Goal: Find specific page/section: Find specific page/section

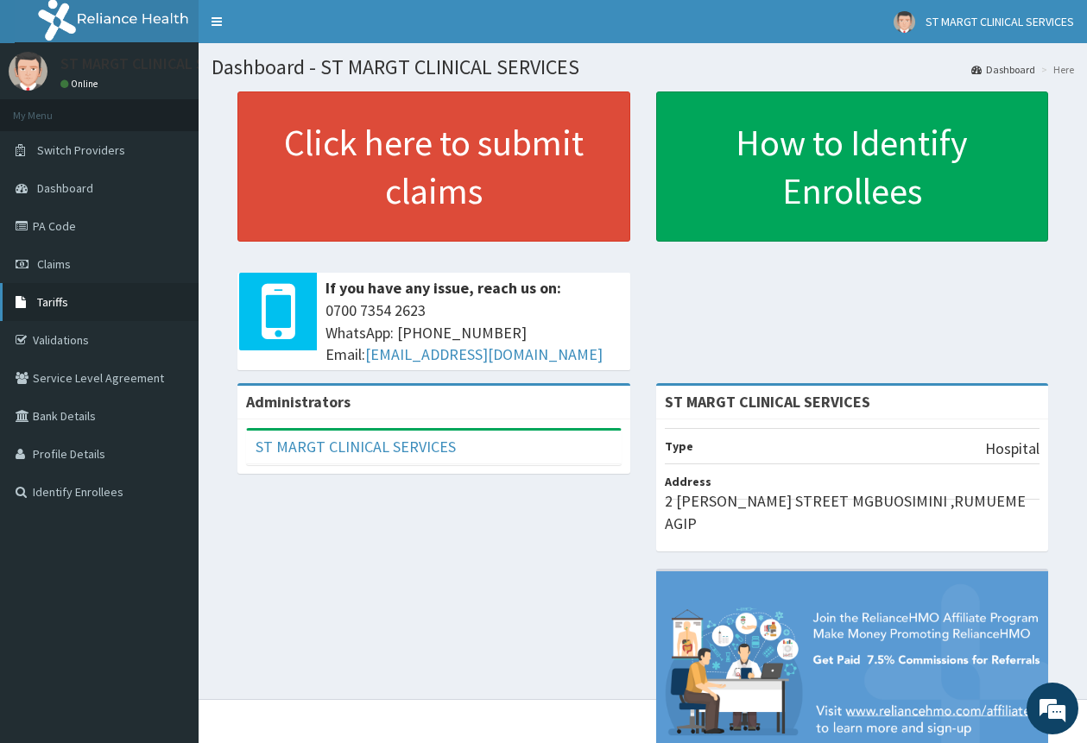
click at [55, 301] on span "Tariffs" at bounding box center [52, 302] width 31 height 16
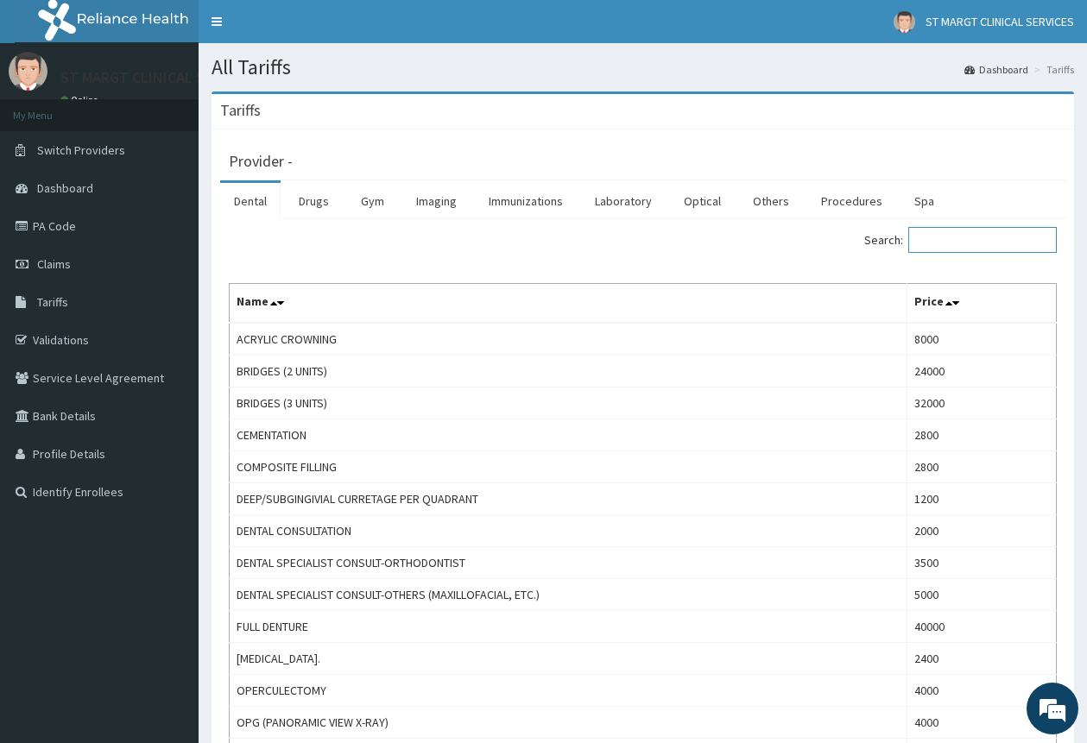
click at [997, 236] on input "Search:" at bounding box center [982, 240] width 148 height 26
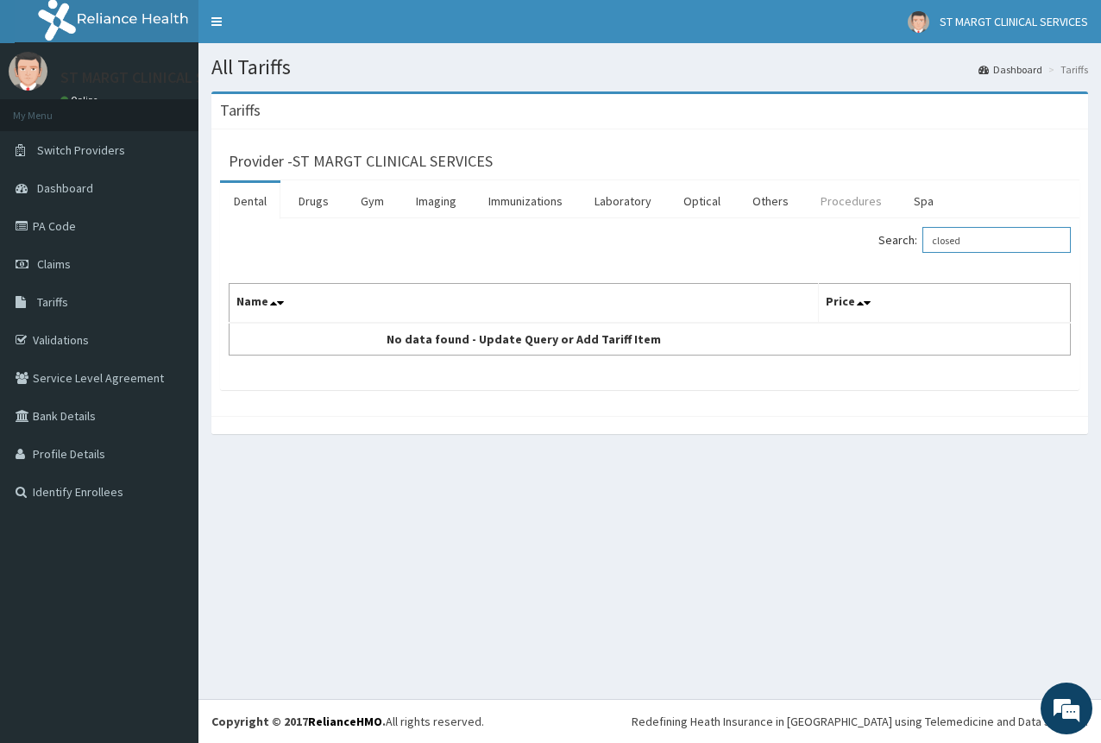
type input "closed"
drag, startPoint x: 836, startPoint y: 199, endPoint x: 917, endPoint y: 226, distance: 85.7
click at [836, 198] on link "Procedures" at bounding box center [851, 201] width 89 height 36
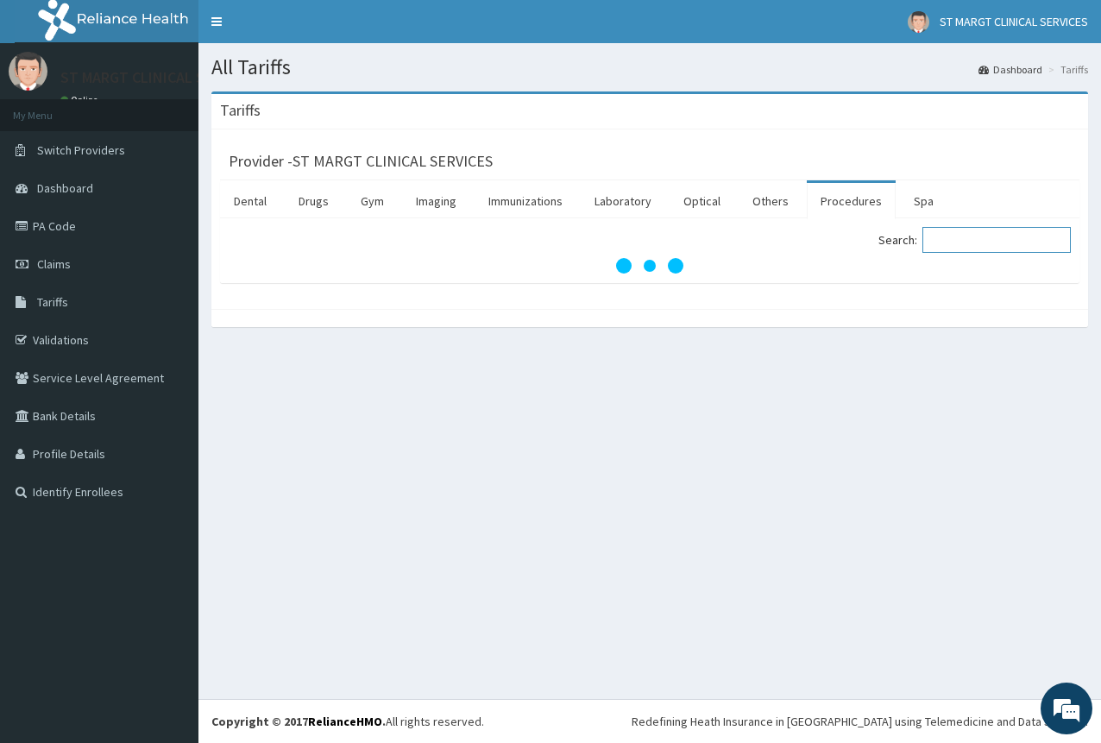
click at [999, 241] on input "Search:" at bounding box center [997, 240] width 148 height 26
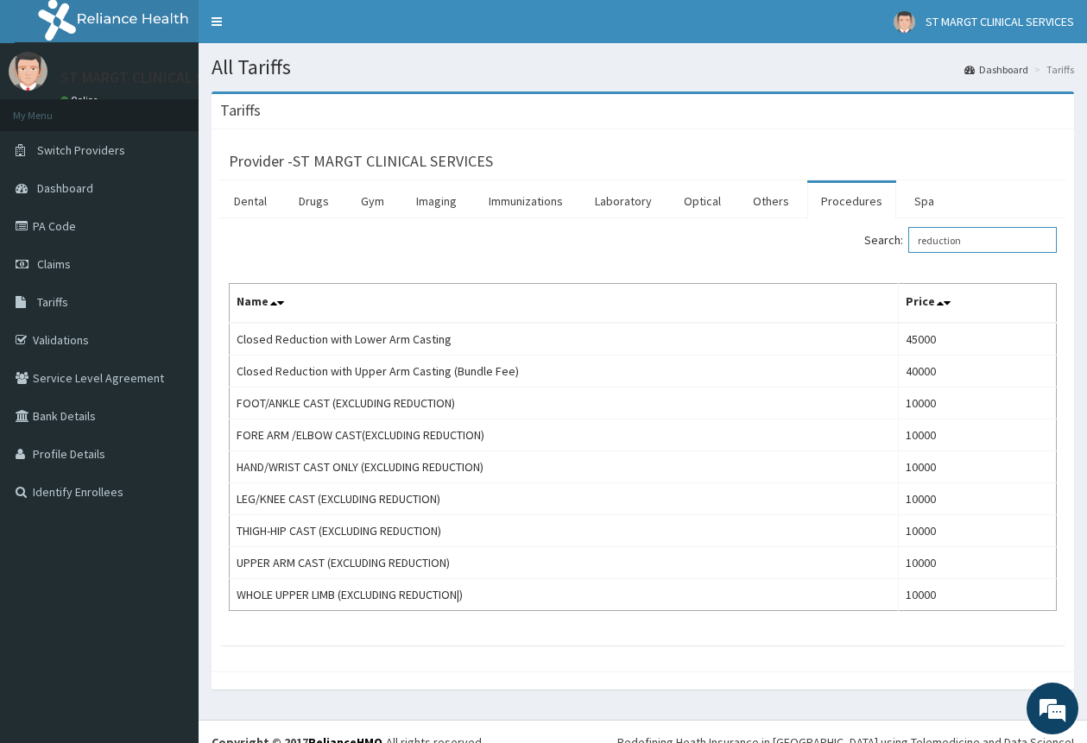
type input "reduction"
click at [61, 224] on link "PA Code" at bounding box center [99, 226] width 199 height 38
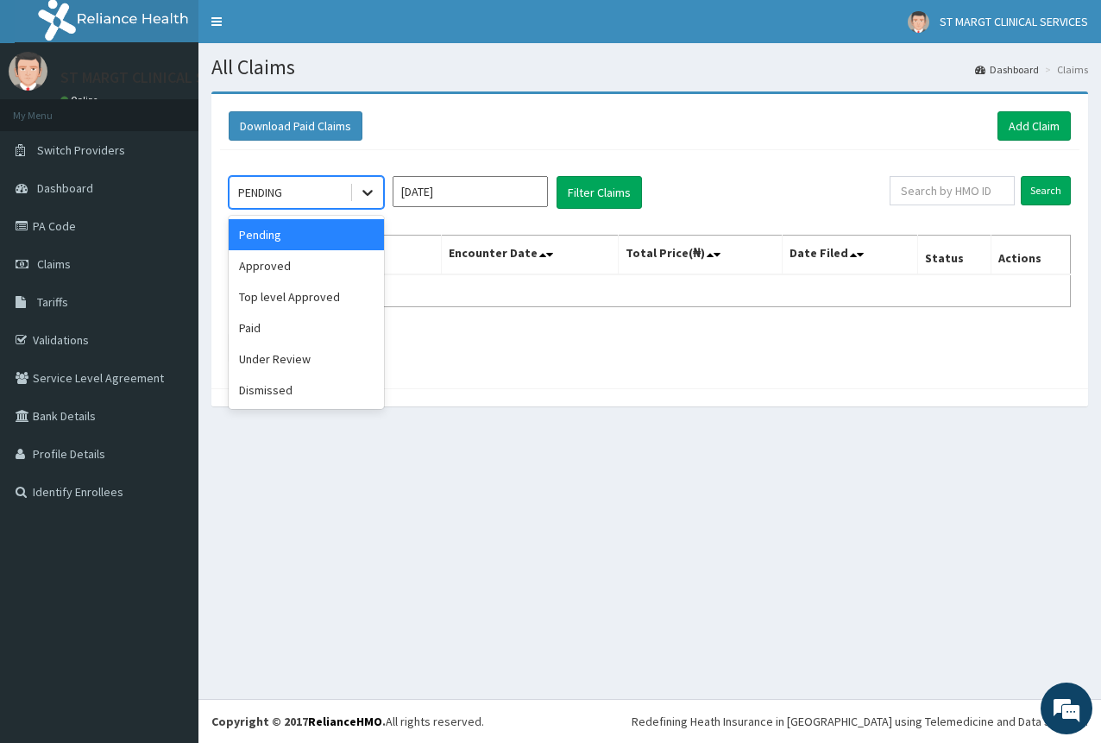
click at [368, 196] on icon at bounding box center [367, 194] width 10 height 6
click at [297, 366] on div "Under Review" at bounding box center [306, 358] width 155 height 31
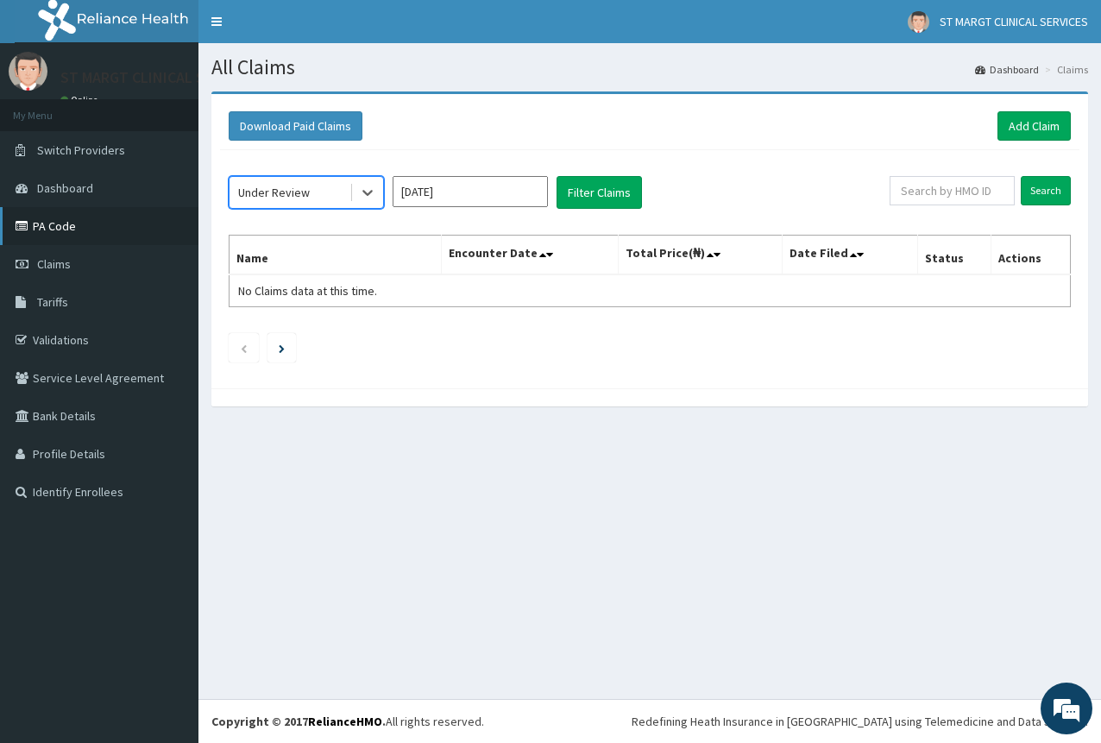
click at [53, 230] on link "PA Code" at bounding box center [99, 226] width 199 height 38
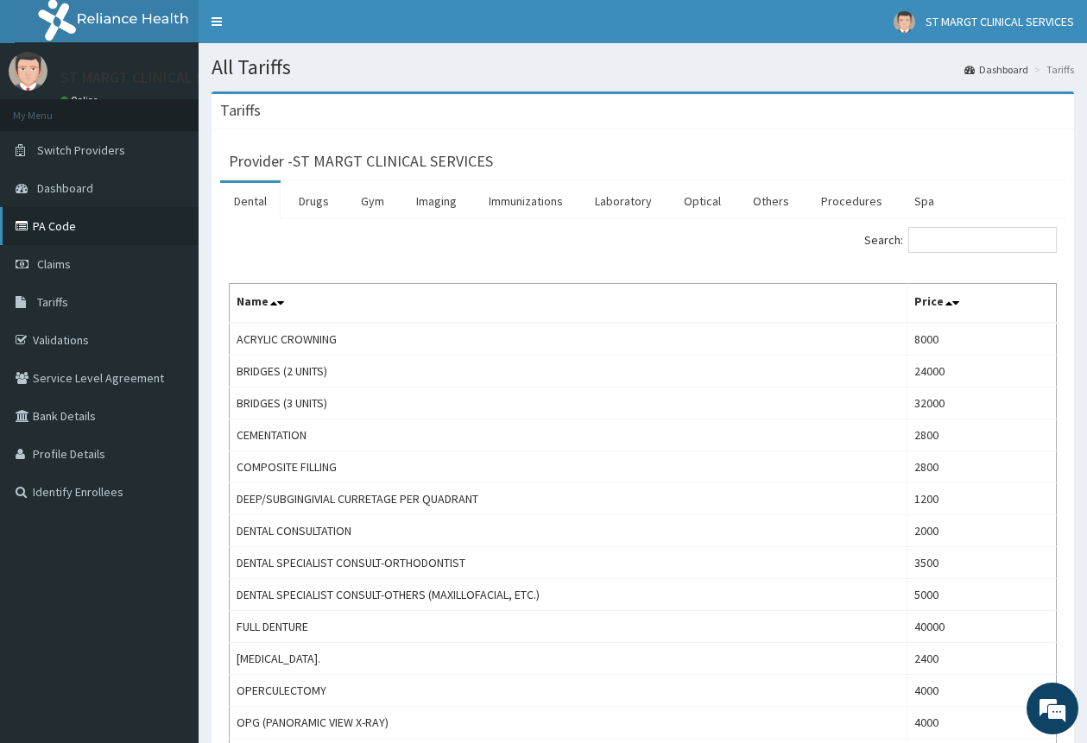
click at [55, 225] on link "PA Code" at bounding box center [99, 226] width 199 height 38
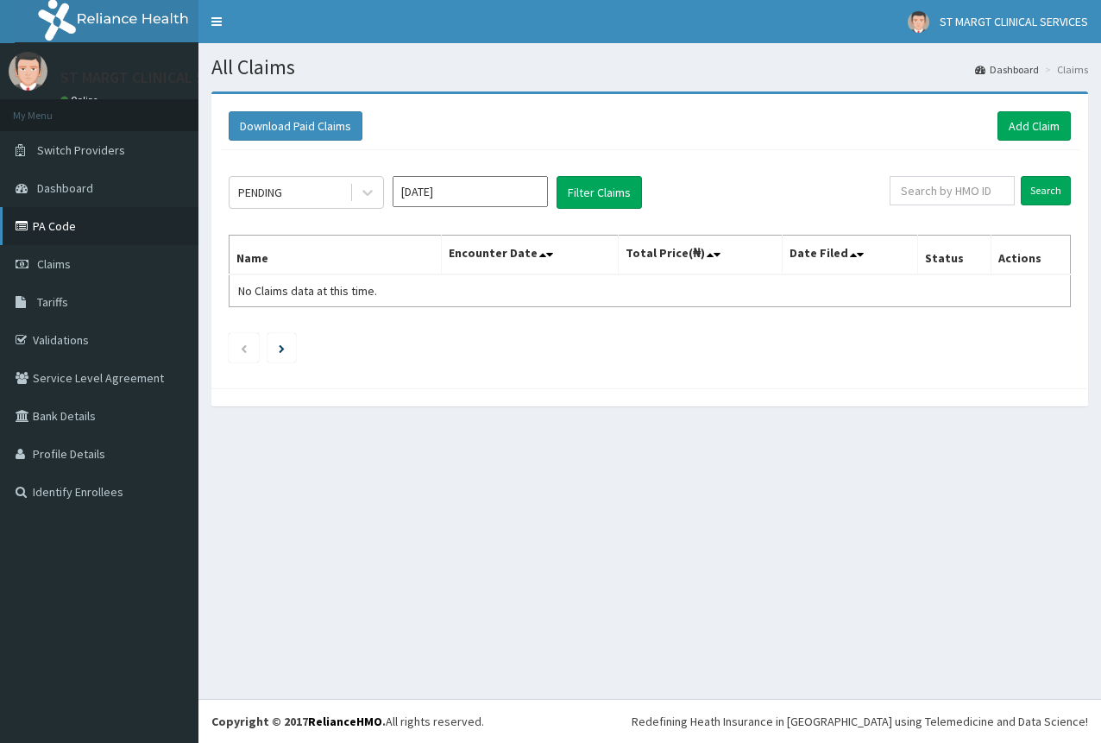
click at [54, 224] on link "PA Code" at bounding box center [99, 226] width 199 height 38
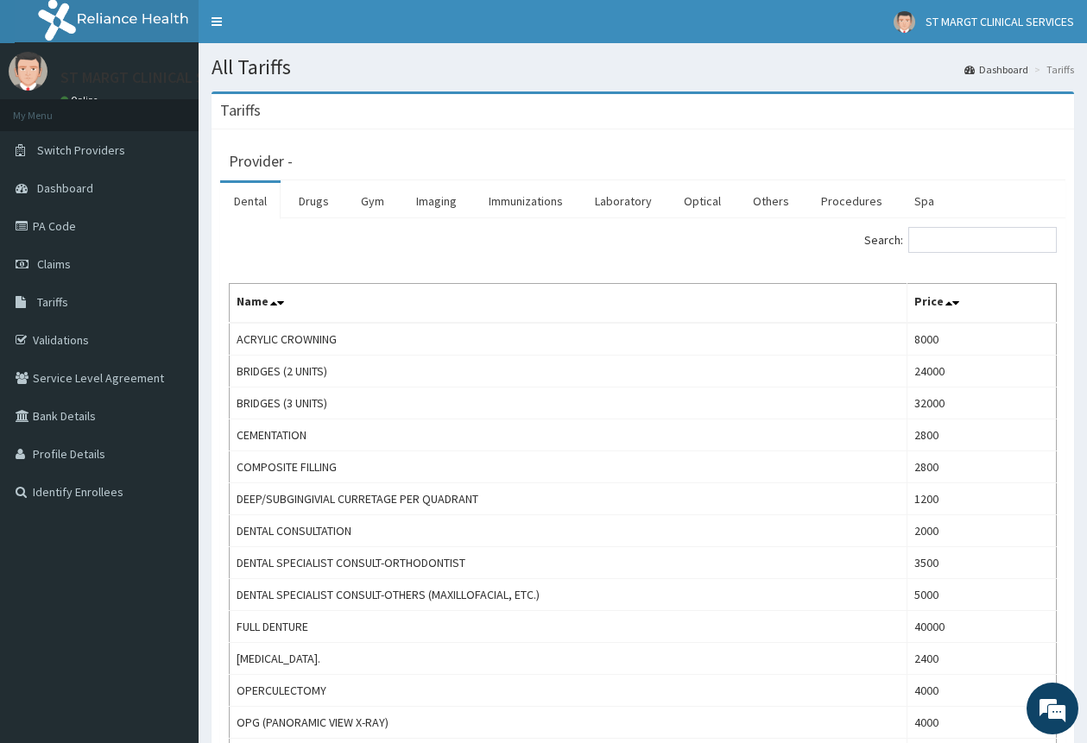
click at [62, 225] on link "PA Code" at bounding box center [99, 226] width 199 height 38
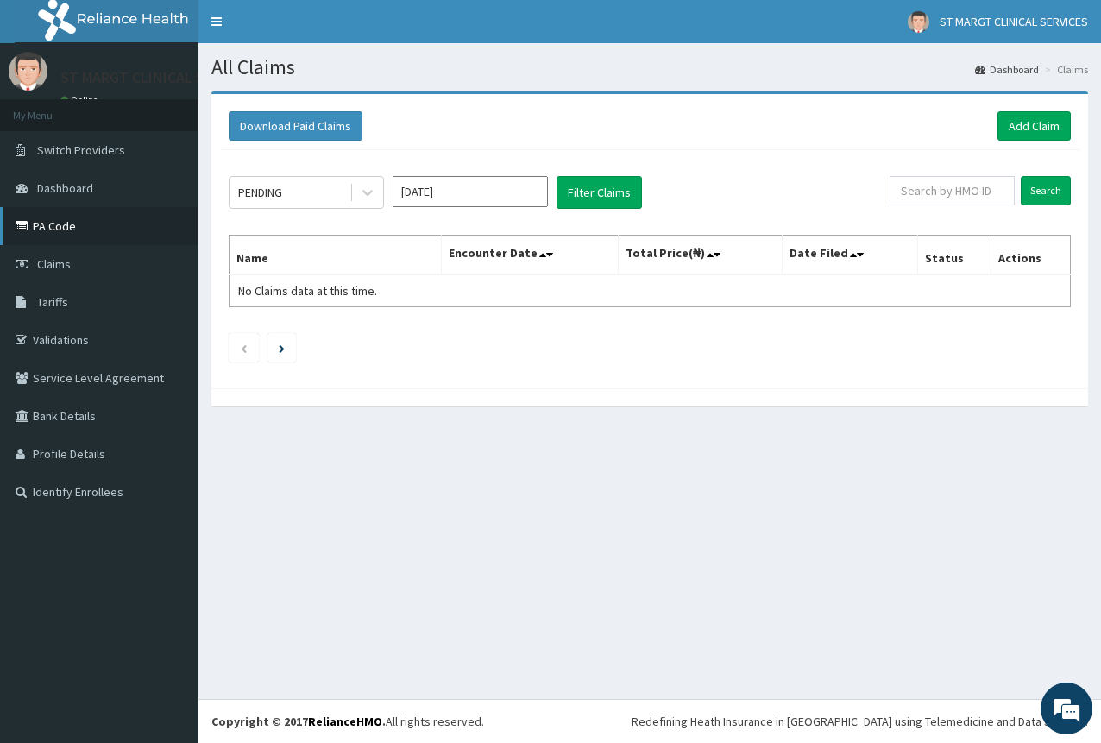
click at [44, 226] on link "PA Code" at bounding box center [99, 226] width 199 height 38
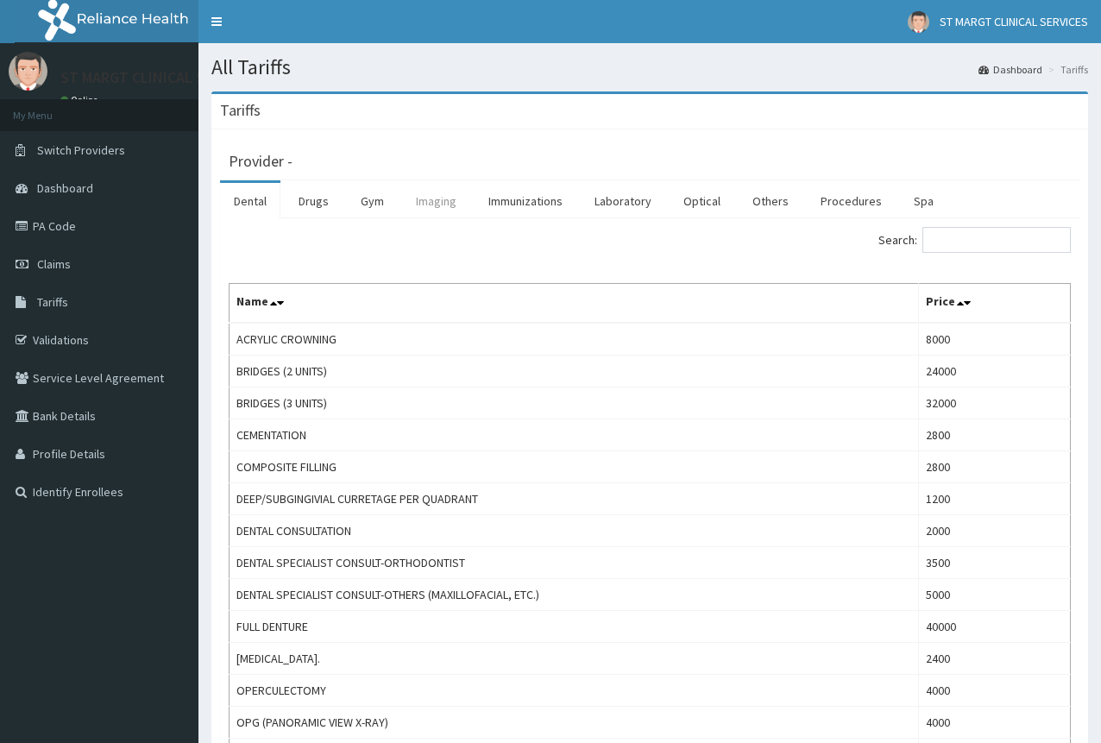
click at [441, 204] on link "Imaging" at bounding box center [436, 201] width 68 height 36
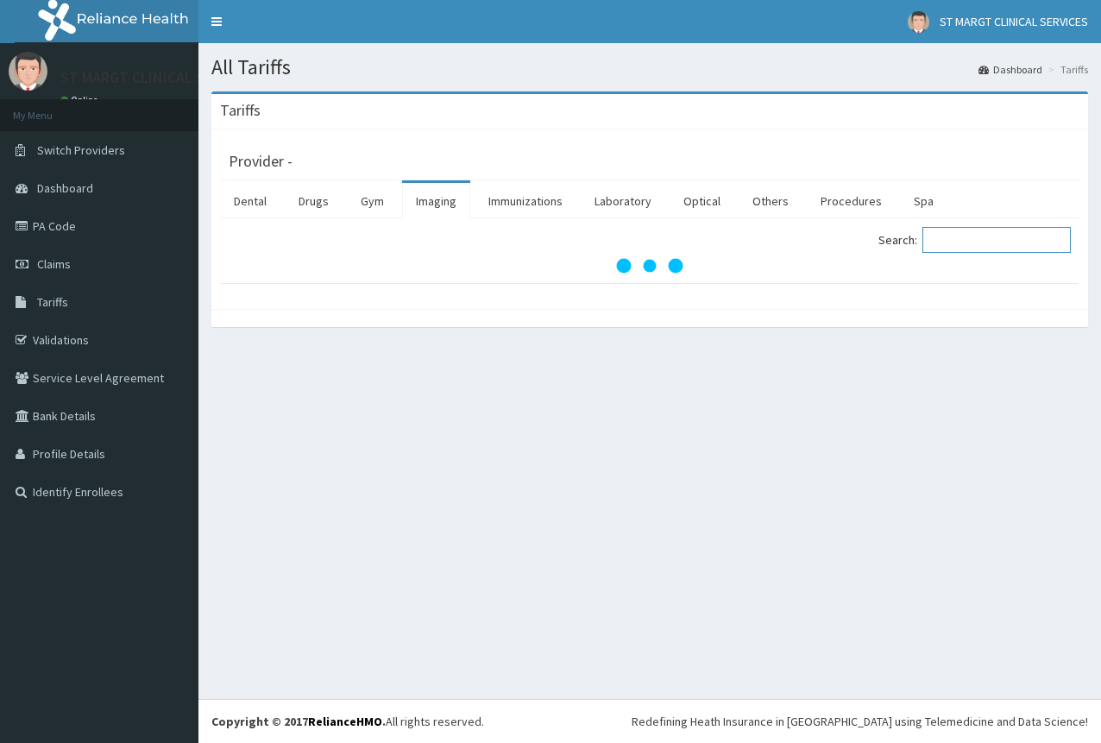
click at [997, 244] on input "Search:" at bounding box center [997, 240] width 148 height 26
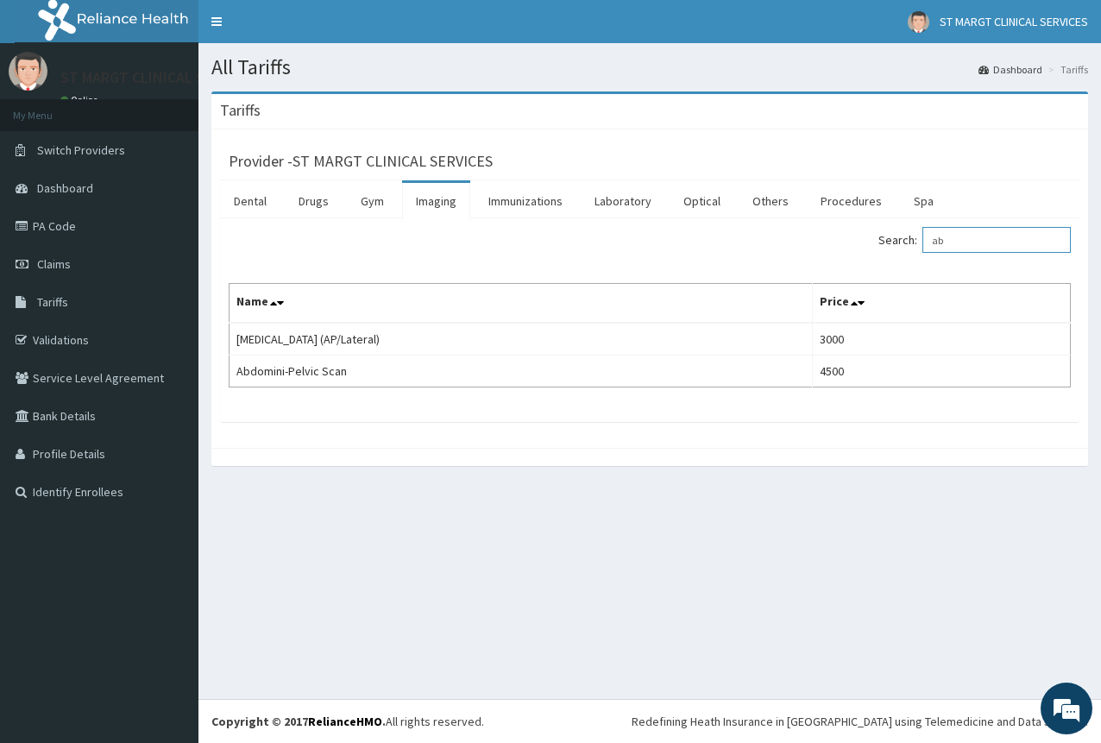
type input "a"
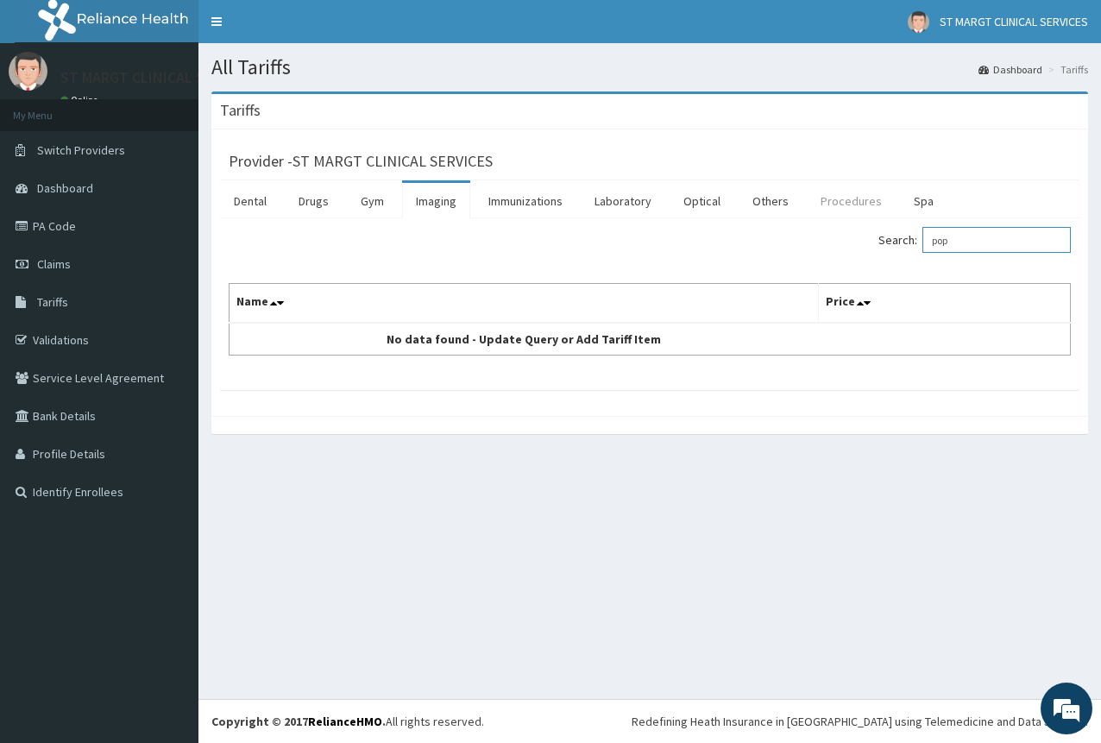
type input "pop"
click at [841, 207] on link "Procedures" at bounding box center [851, 201] width 89 height 36
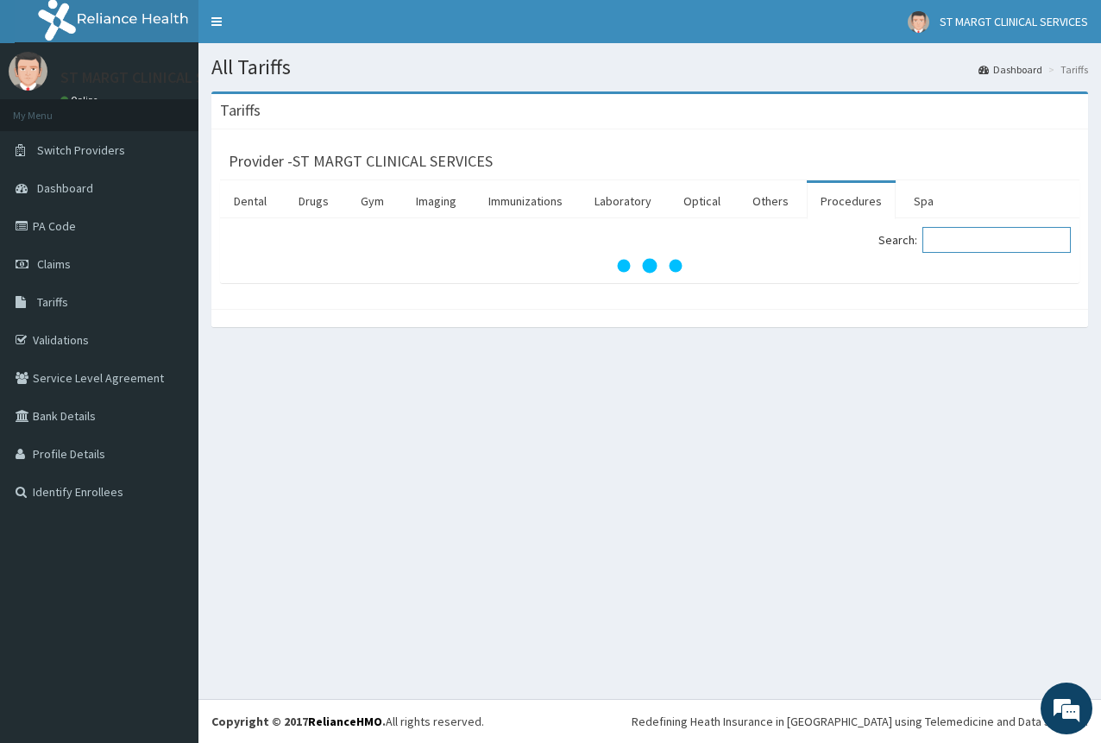
click at [1002, 249] on input "Search:" at bounding box center [997, 240] width 148 height 26
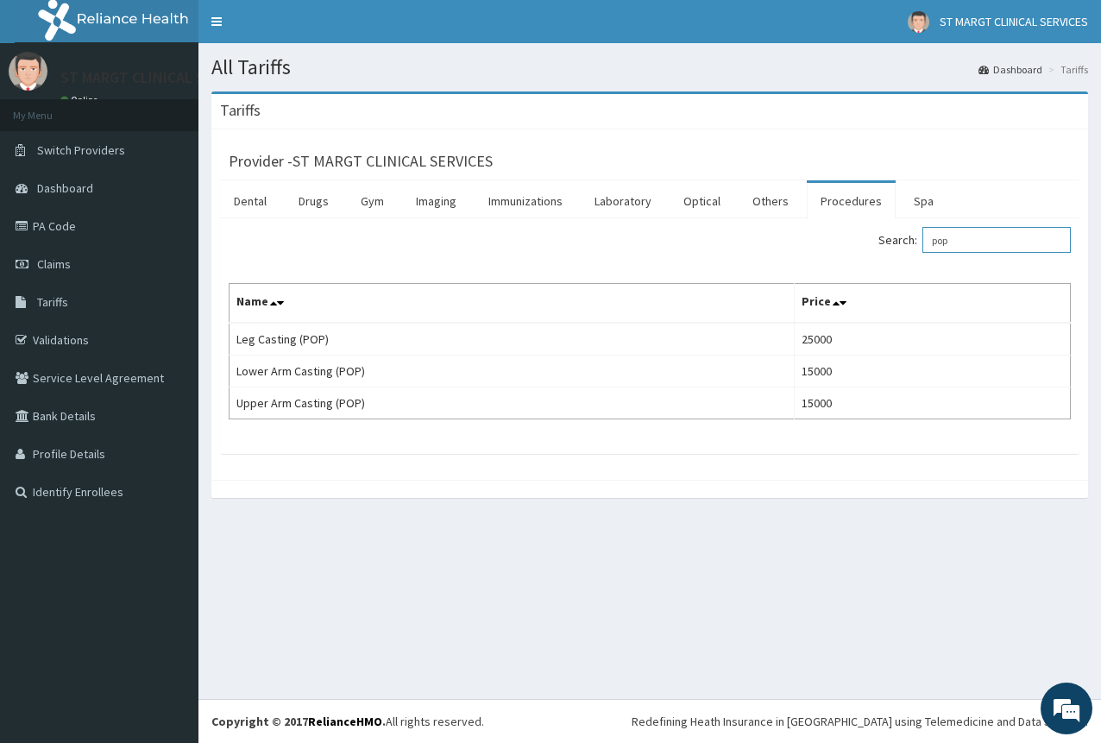
type input "pop"
click at [58, 234] on link "PA Code" at bounding box center [99, 226] width 199 height 38
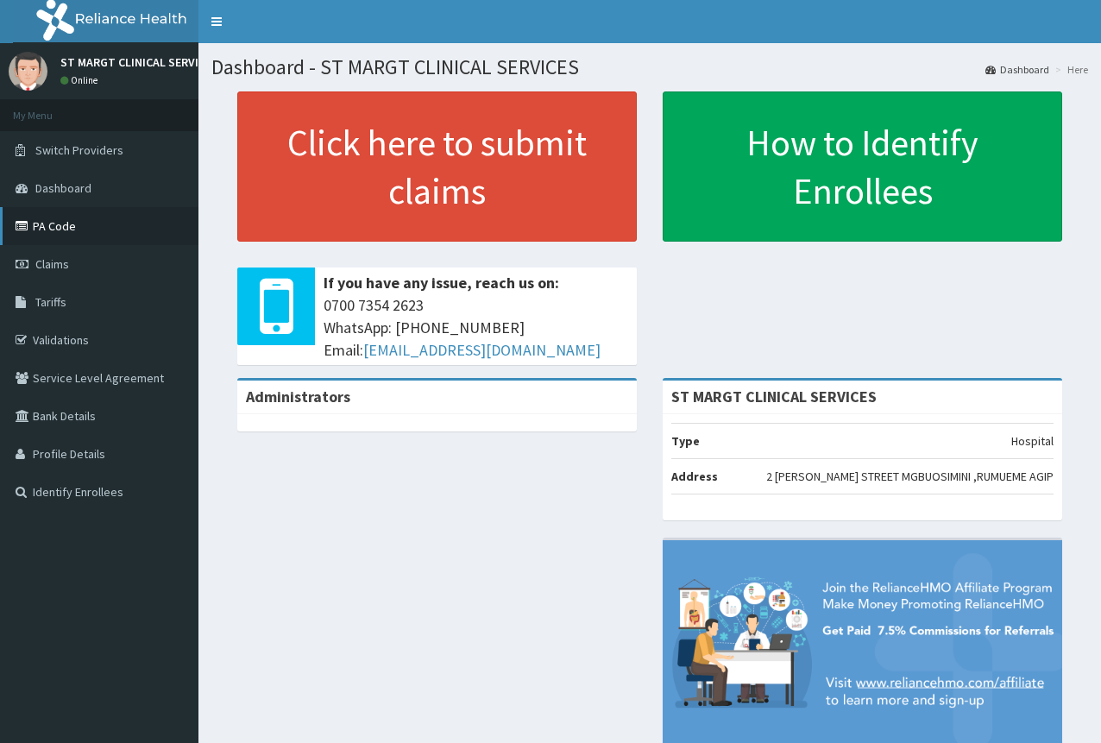
click at [44, 217] on link "PA Code" at bounding box center [99, 226] width 199 height 38
click at [51, 223] on link "PA Code" at bounding box center [99, 226] width 199 height 38
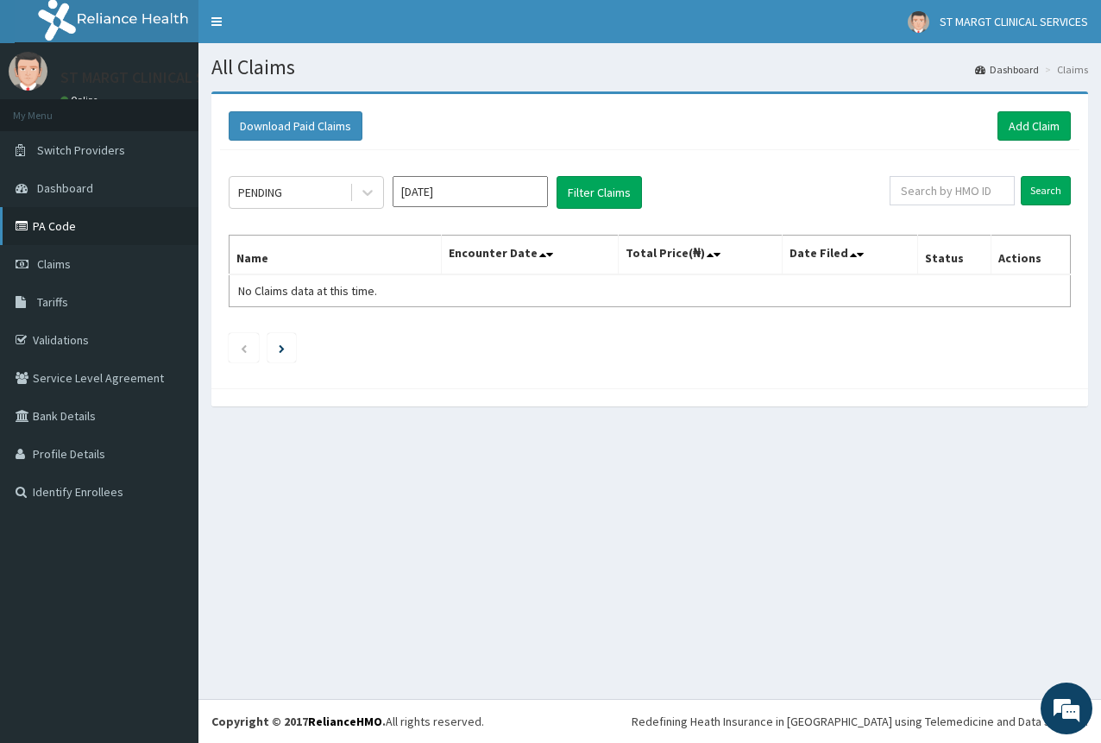
click at [72, 230] on link "PA Code" at bounding box center [99, 226] width 199 height 38
click at [77, 228] on link "PA Code" at bounding box center [99, 226] width 199 height 38
